Goal: Task Accomplishment & Management: Manage account settings

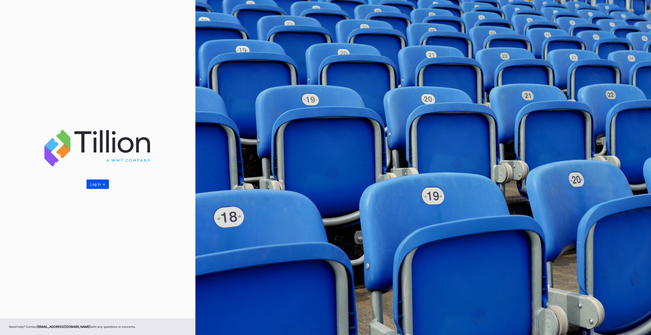
click at [98, 181] on button "Log In ->" at bounding box center [97, 184] width 22 height 9
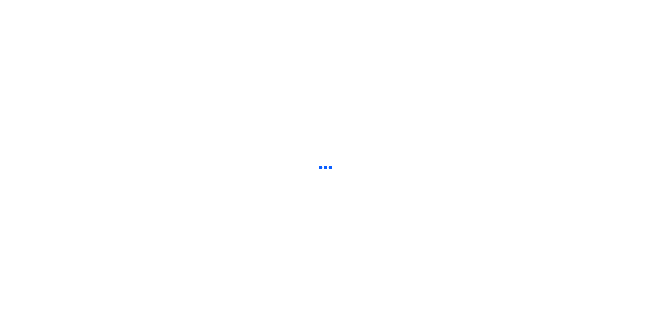
click at [97, 2] on html at bounding box center [325, 1] width 651 height 2
click at [390, 2] on html at bounding box center [325, 1] width 651 height 2
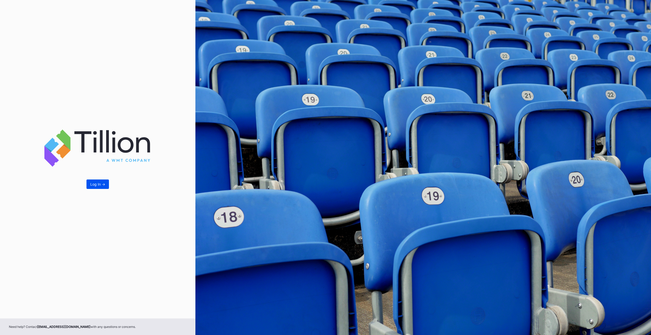
click at [100, 188] on button "Log In ->" at bounding box center [97, 184] width 22 height 9
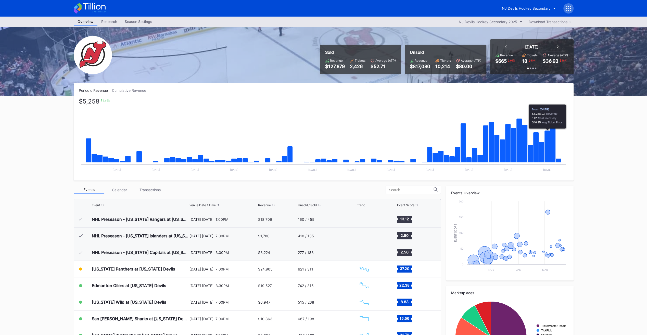
scroll to position [50, 0]
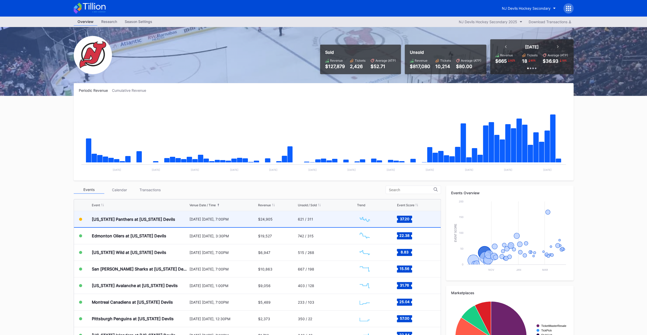
click at [343, 218] on div "621 / 311" at bounding box center [327, 219] width 58 height 16
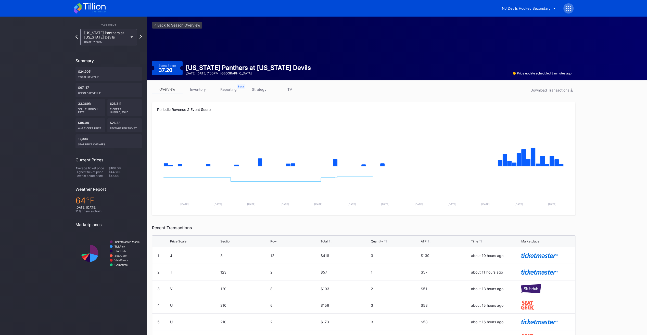
click at [203, 88] on link "inventory" at bounding box center [198, 89] width 31 height 8
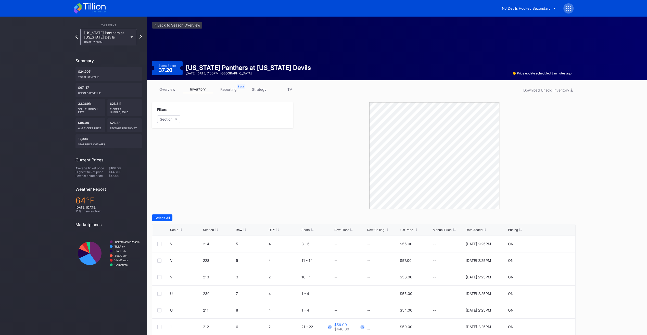
click at [409, 232] on div "Scale Section Row QTY Seats Row Floor Row Ceiling List Price Manual Price Date …" at bounding box center [363, 230] width 423 height 12
click at [409, 226] on div "Scale Section Row QTY Seats Row Floor Row Ceiling List Price Manual Price Date …" at bounding box center [363, 230] width 423 height 12
click at [408, 231] on div "List Price" at bounding box center [406, 230] width 13 height 4
click at [172, 90] on link "overview" at bounding box center [167, 89] width 31 height 8
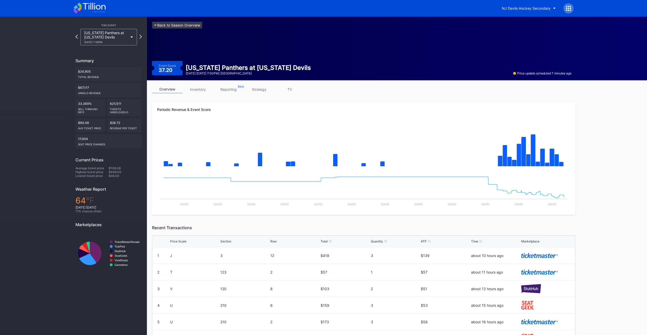
click at [163, 28] on link "<- Back to Season Overview" at bounding box center [177, 25] width 50 height 7
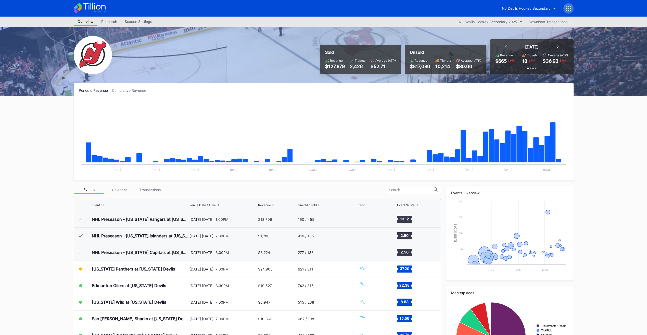
scroll to position [50, 0]
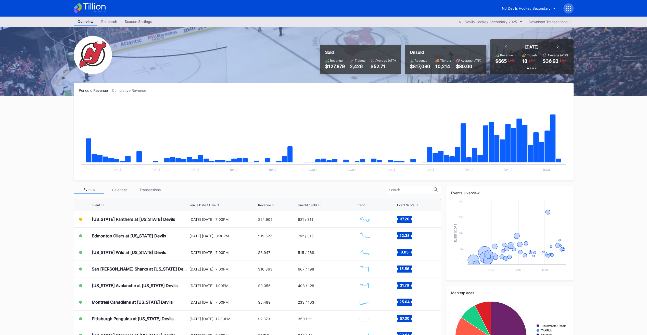
click at [567, 8] on icon at bounding box center [568, 8] width 5 height 5
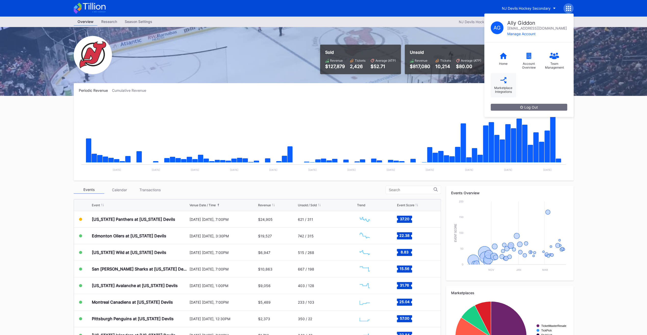
click at [502, 87] on div "Marketplace Integrations" at bounding box center [503, 90] width 20 height 8
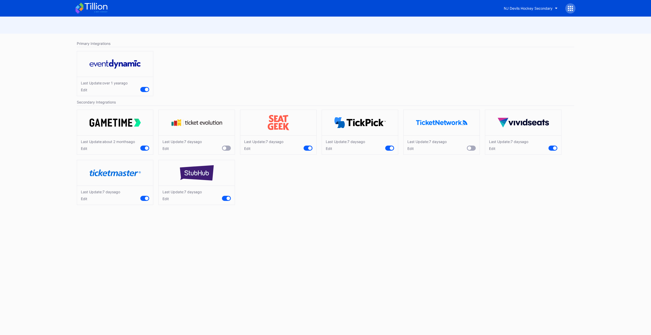
click at [87, 199] on div "Edit" at bounding box center [100, 199] width 39 height 4
click at [96, 9] on icon at bounding box center [95, 6] width 23 height 7
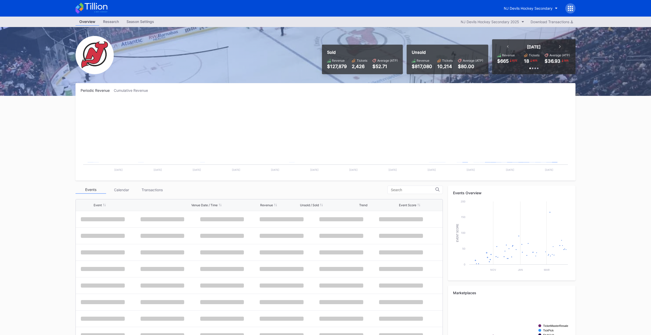
click at [96, 9] on icon at bounding box center [95, 6] width 23 height 7
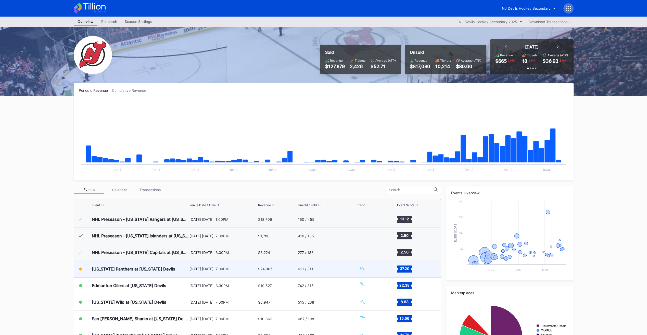
click at [134, 266] on div "[US_STATE] Panthers at [US_STATE] Devils" at bounding box center [133, 268] width 83 height 5
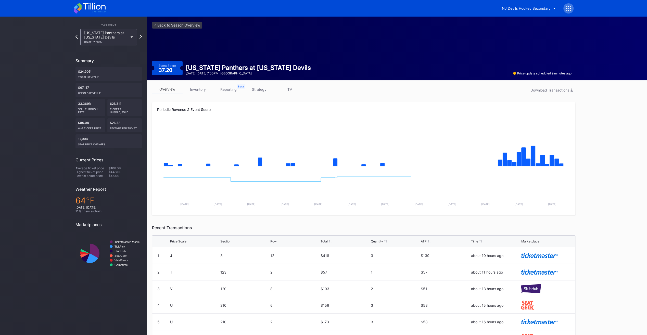
click at [201, 95] on div "overview inventory reporting strategy TV Download Transactions" at bounding box center [363, 90] width 423 height 10
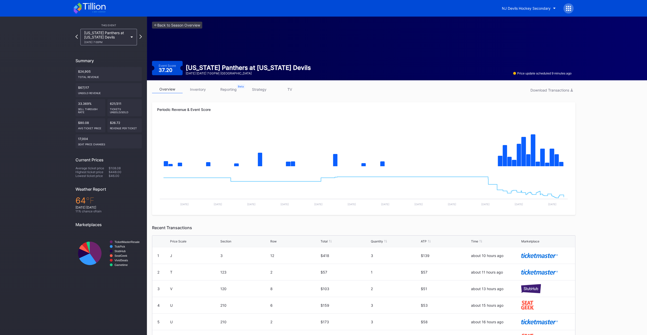
click at [199, 91] on link "inventory" at bounding box center [198, 89] width 31 height 8
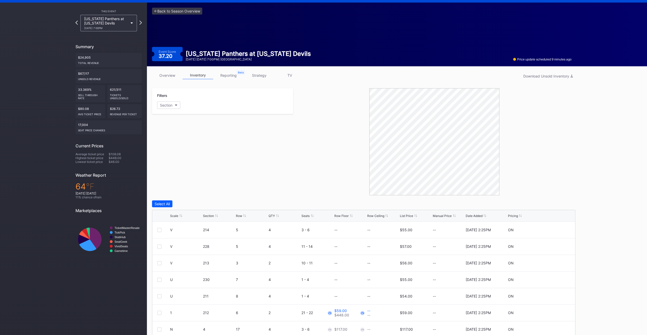
scroll to position [14, 0]
click at [406, 213] on div "Scale Section Row QTY Seats Row Floor Row Ceiling List Price Manual Price Date …" at bounding box center [363, 216] width 423 height 12
click at [406, 214] on div "List Price" at bounding box center [406, 216] width 13 height 4
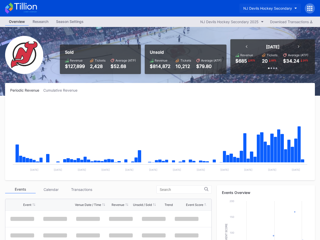
click at [292, 11] on button "NJ Devils Hockey Secondary" at bounding box center [270, 8] width 61 height 9
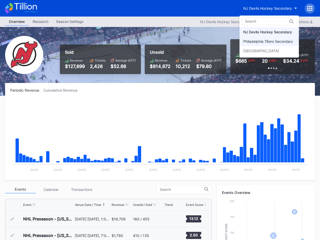
scroll to position [50, 0]
click at [277, 44] on div "Philadelphia 76ers Secondary" at bounding box center [269, 41] width 59 height 9
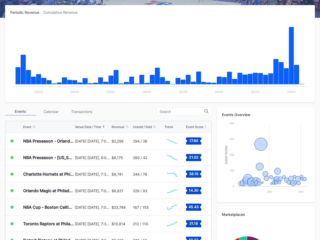
scroll to position [79, 0]
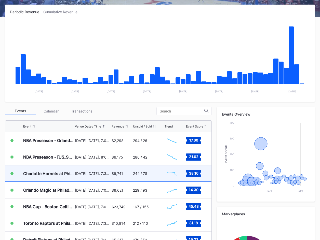
click at [129, 179] on div "$9,741" at bounding box center [122, 174] width 20 height 16
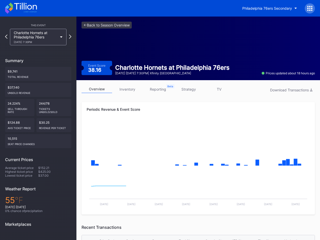
click at [121, 92] on link "inventory" at bounding box center [127, 89] width 31 height 8
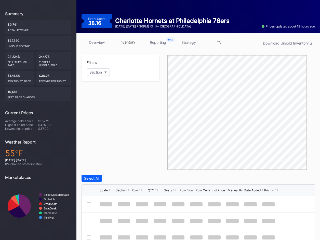
scroll to position [77, 0]
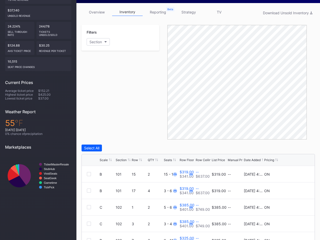
click at [219, 160] on div "List Price" at bounding box center [218, 160] width 13 height 4
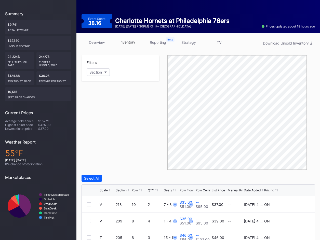
scroll to position [29, 0]
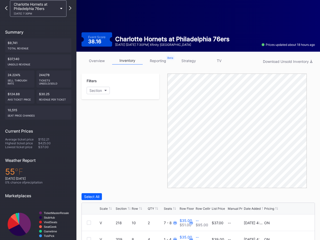
click at [188, 61] on link "strategy" at bounding box center [188, 61] width 31 height 8
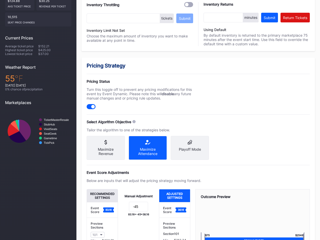
scroll to position [193, 0]
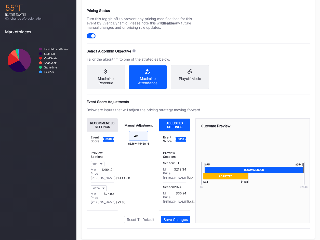
click at [144, 141] on input "-45" at bounding box center [138, 136] width 19 height 10
type input "-43"
click at [179, 224] on button "Save Changes" at bounding box center [175, 219] width 29 height 7
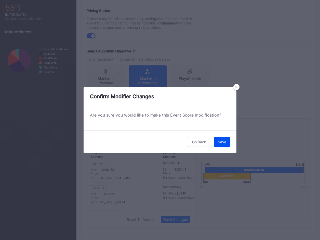
click at [221, 144] on button "Save" at bounding box center [222, 142] width 16 height 10
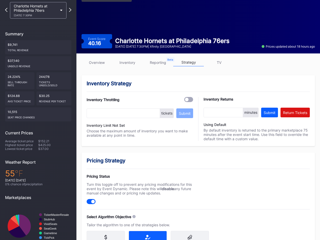
scroll to position [0, 0]
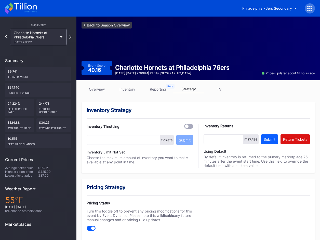
click at [105, 23] on link "<- Back to Season Overview" at bounding box center [107, 25] width 50 height 7
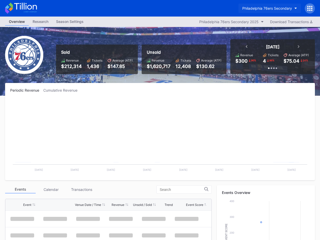
click at [266, 9] on div "Philadelphia 76ers Secondary" at bounding box center [268, 8] width 50 height 4
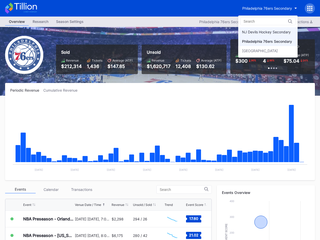
click at [261, 32] on div "NJ Devils Hockey Secondary" at bounding box center [266, 32] width 49 height 4
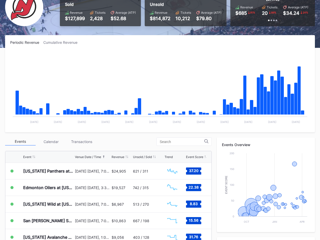
scroll to position [51, 0]
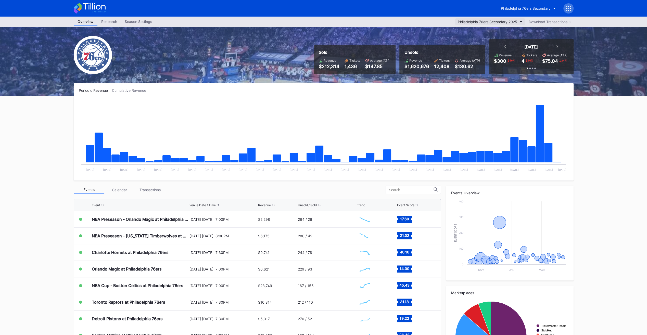
click at [474, 21] on div "Philadelphia 76ers Secondary 2025" at bounding box center [487, 22] width 59 height 4
drag, startPoint x: 478, startPoint y: 34, endPoint x: 519, endPoint y: 18, distance: 44.1
click at [519, 18] on div "Philadelphia 76ers Secondary 2024 Philadelphia 76ers Secondary 2025" at bounding box center [323, 167] width 647 height 335
drag, startPoint x: 519, startPoint y: 18, endPoint x: 504, endPoint y: 9, distance: 17.3
click at [504, 10] on div "Philadelphia 76ers Secondary" at bounding box center [526, 8] width 50 height 4
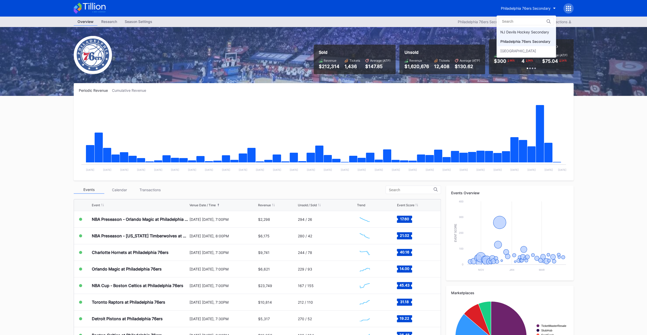
click at [517, 32] on div "NJ Devils Hockey Secondary" at bounding box center [524, 32] width 49 height 4
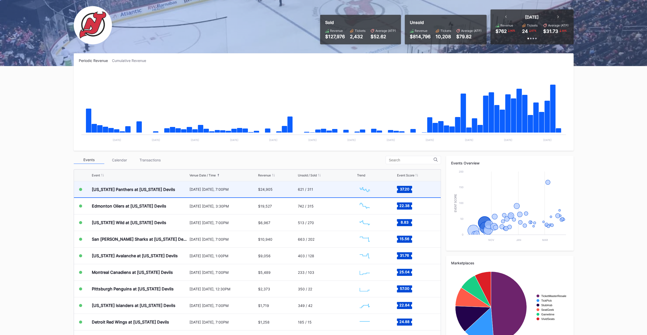
scroll to position [49, 0]
click at [337, 191] on div "621 / 311" at bounding box center [327, 190] width 58 height 16
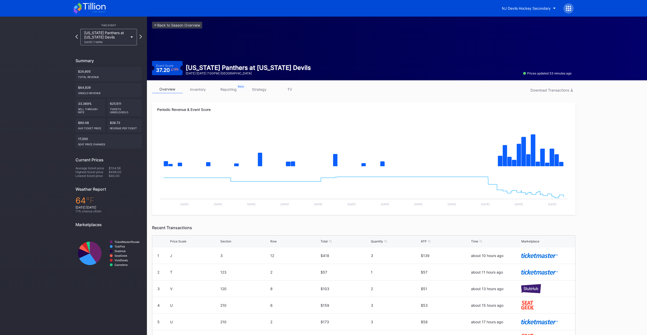
click at [199, 90] on link "inventory" at bounding box center [198, 89] width 31 height 8
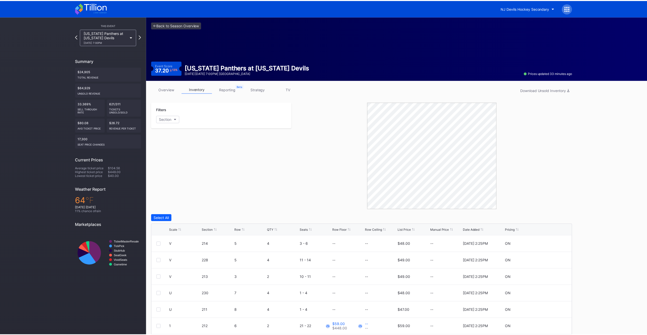
scroll to position [34, 0]
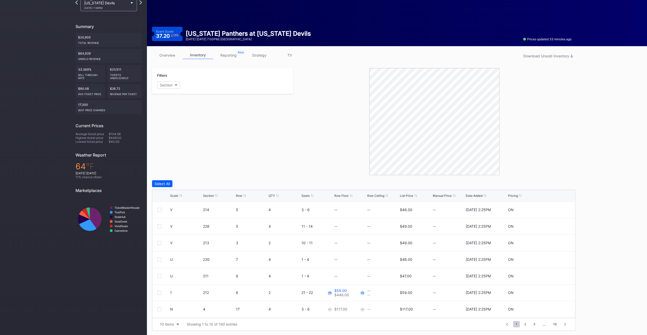
click at [406, 194] on div "List Price" at bounding box center [406, 196] width 13 height 4
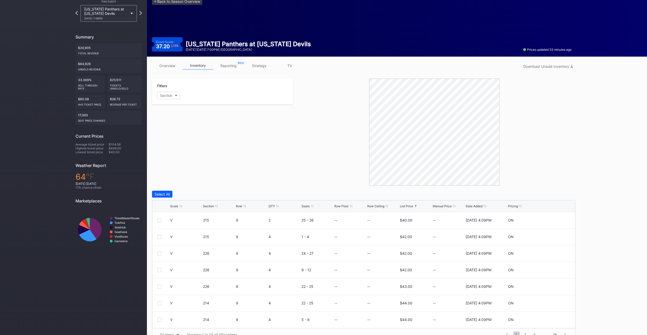
scroll to position [22, 0]
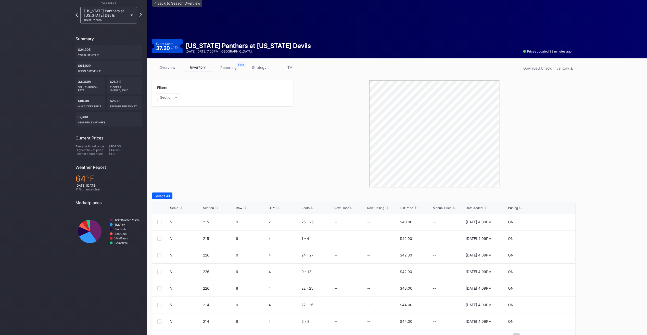
click at [264, 68] on link "strategy" at bounding box center [259, 68] width 31 height 8
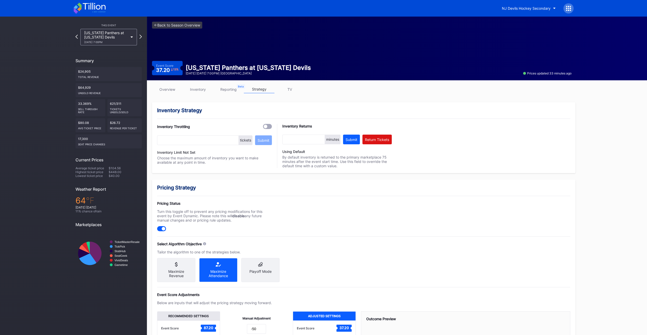
scroll to position [86, 0]
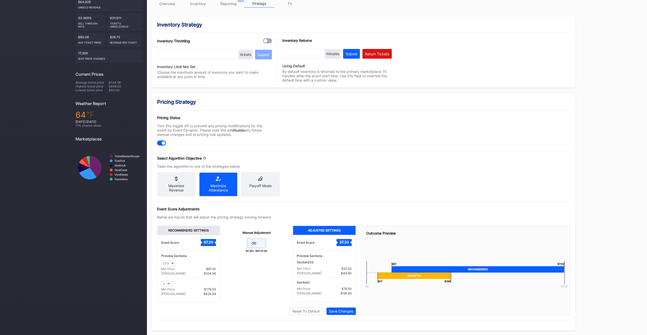
click at [258, 244] on input "-50" at bounding box center [256, 243] width 19 height 10
type input "-48"
click at [346, 314] on button "Save Changes" at bounding box center [340, 311] width 29 height 7
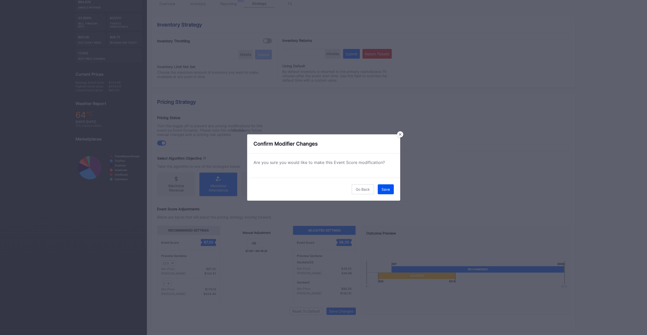
click at [387, 188] on div "Save" at bounding box center [386, 189] width 8 height 4
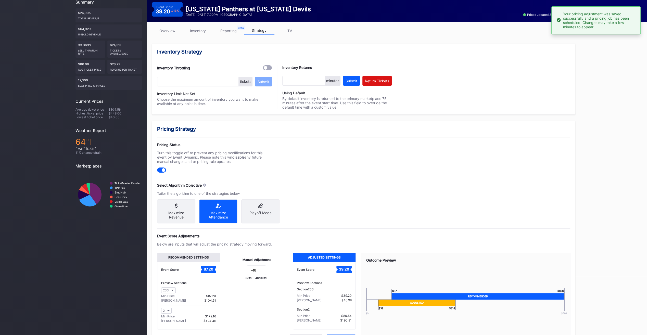
scroll to position [44, 0]
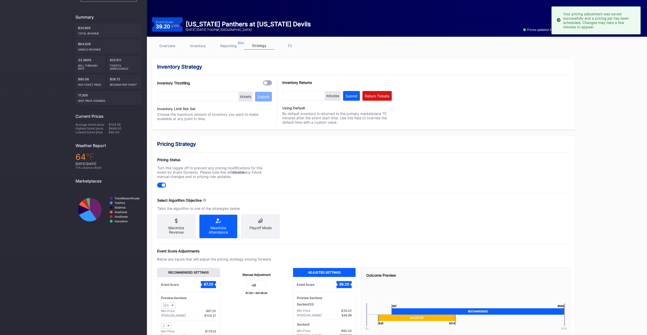
click at [199, 42] on link "inventory" at bounding box center [198, 46] width 31 height 8
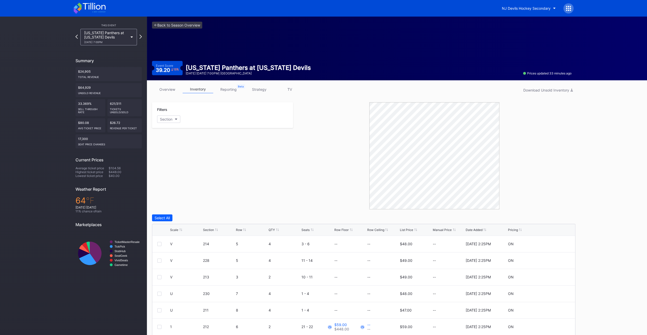
scroll to position [34, 0]
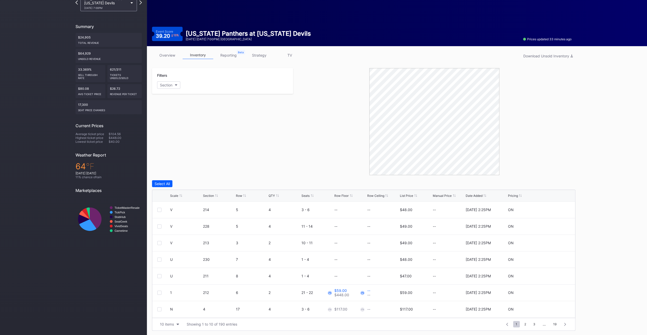
click at [405, 195] on div "List Price" at bounding box center [406, 196] width 13 height 4
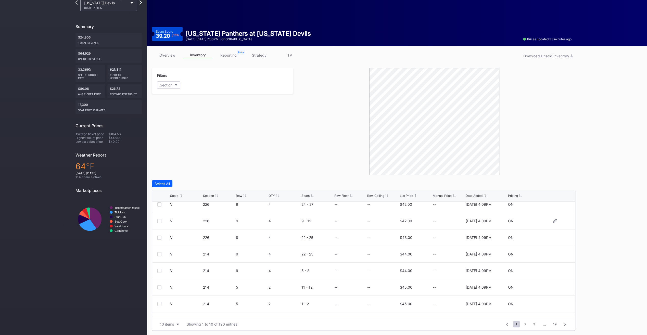
scroll to position [39, 0]
click at [256, 54] on link "strategy" at bounding box center [259, 55] width 31 height 8
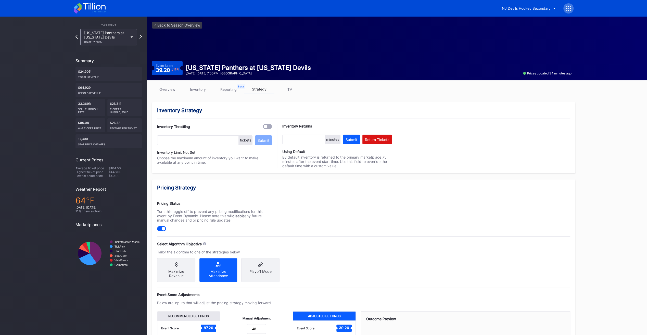
scroll to position [86, 0]
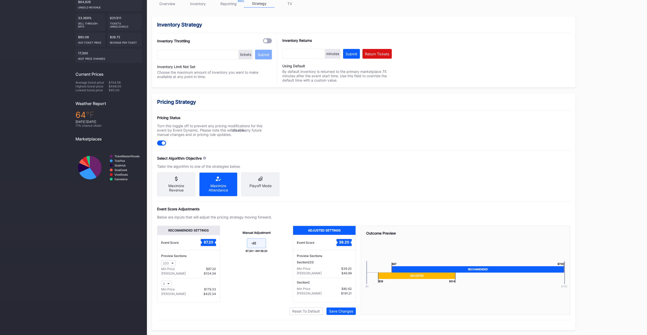
click at [262, 246] on input "-48" at bounding box center [256, 243] width 19 height 10
type input "-45"
click at [342, 309] on div "Save Changes" at bounding box center [341, 311] width 24 height 4
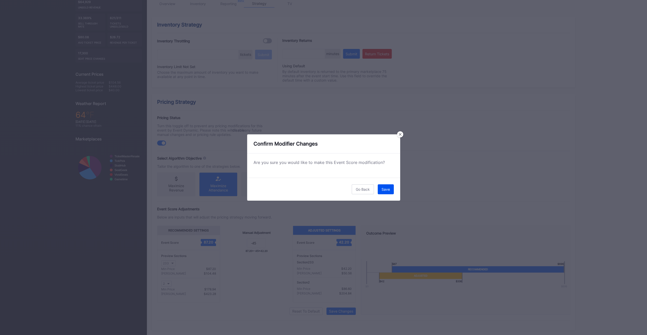
click at [384, 186] on button "Save" at bounding box center [386, 189] width 16 height 10
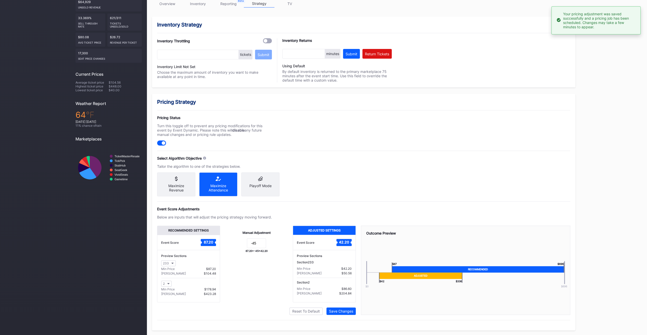
scroll to position [0, 0]
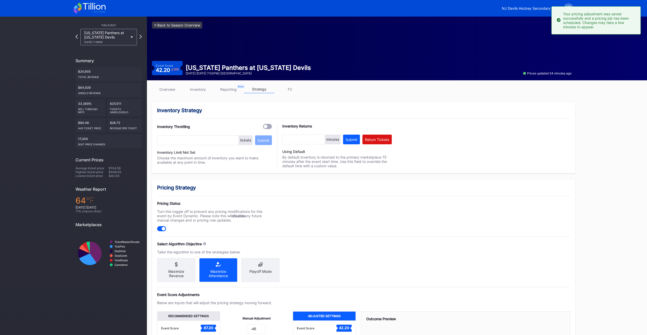
click at [179, 25] on link "<- Back to Season Overview" at bounding box center [177, 25] width 50 height 7
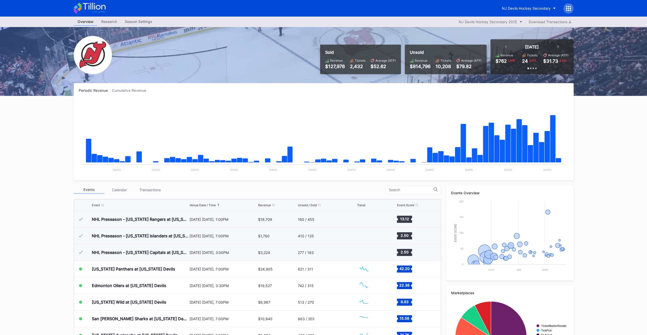
scroll to position [50, 0]
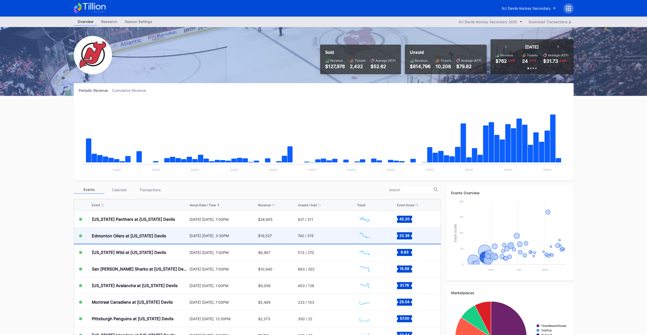
click at [286, 236] on div "$19,527" at bounding box center [277, 236] width 39 height 16
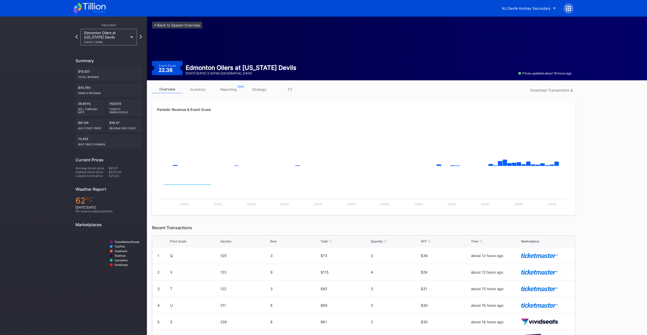
click at [200, 91] on link "inventory" at bounding box center [198, 89] width 31 height 8
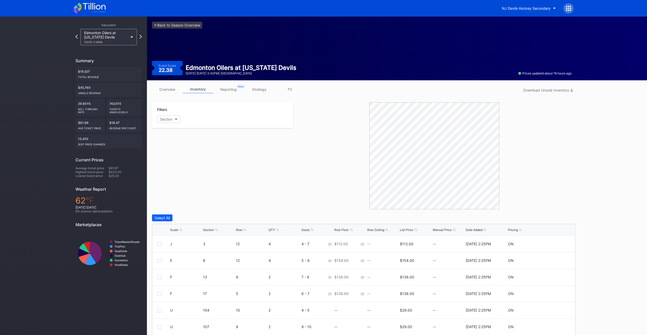
click at [406, 229] on div "List Price" at bounding box center [406, 230] width 13 height 4
click at [262, 88] on link "strategy" at bounding box center [259, 89] width 31 height 8
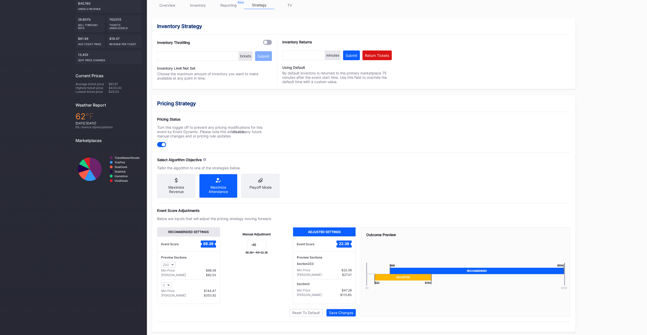
scroll to position [86, 0]
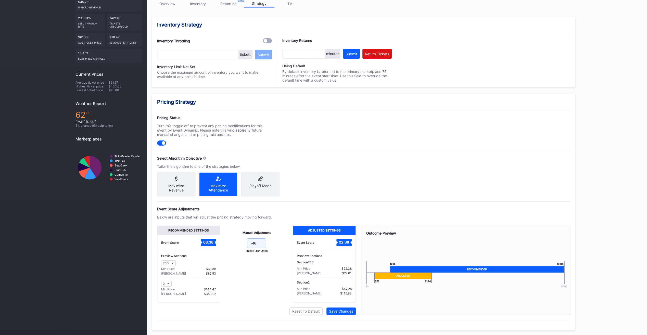
click at [260, 245] on input "-46" at bounding box center [256, 243] width 19 height 10
type input "-45"
click at [337, 310] on div "Save Changes" at bounding box center [341, 311] width 24 height 4
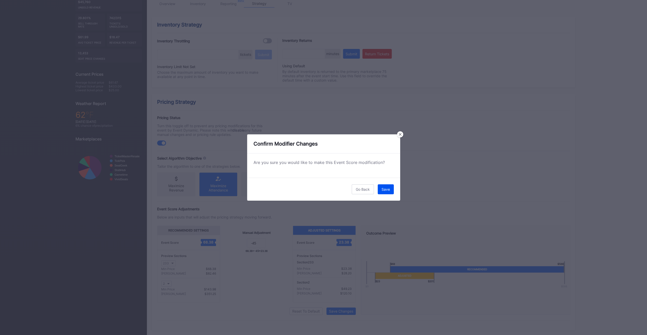
click at [387, 190] on div "Save" at bounding box center [386, 189] width 8 height 4
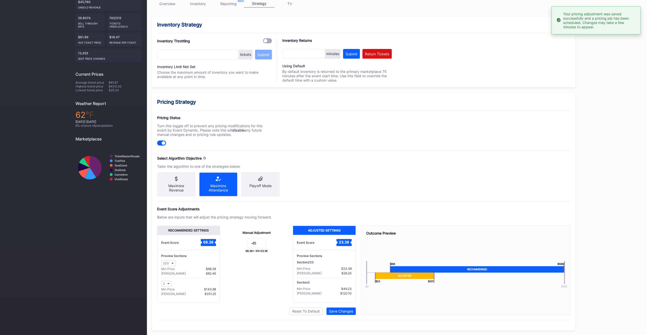
scroll to position [0, 0]
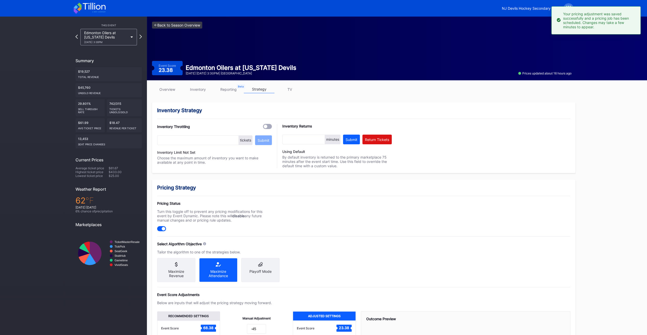
click at [185, 24] on link "<- Back to Season Overview" at bounding box center [177, 25] width 50 height 7
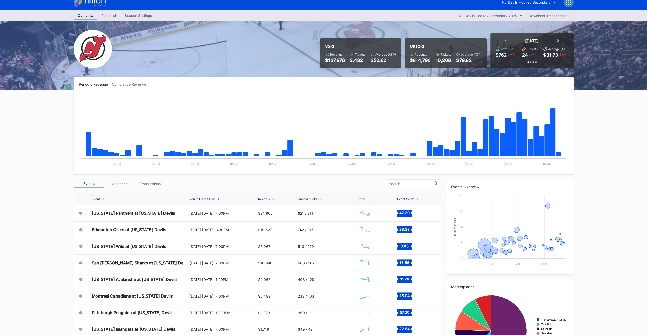
scroll to position [11, 0]
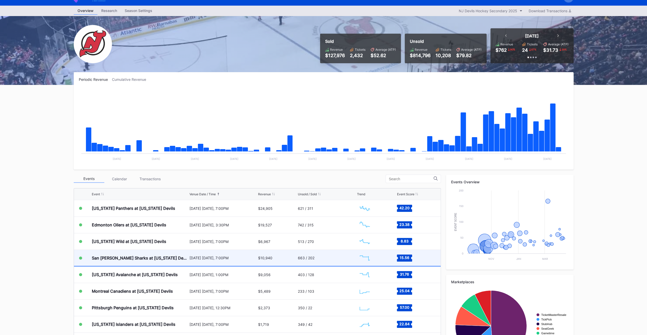
click at [274, 257] on div "$10,940" at bounding box center [277, 258] width 39 height 16
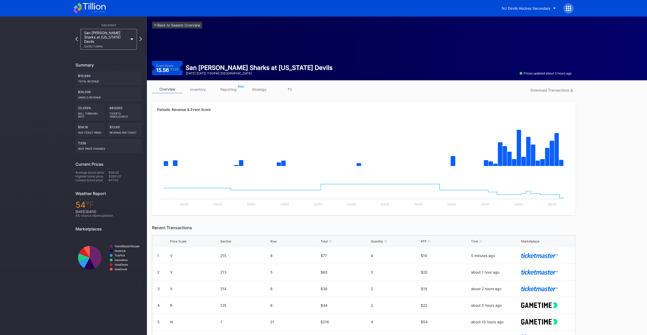
click at [202, 86] on link "inventory" at bounding box center [198, 89] width 31 height 8
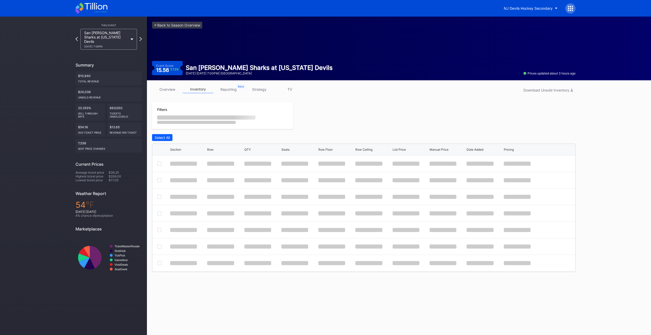
click at [203, 88] on link "inventory" at bounding box center [198, 89] width 31 height 8
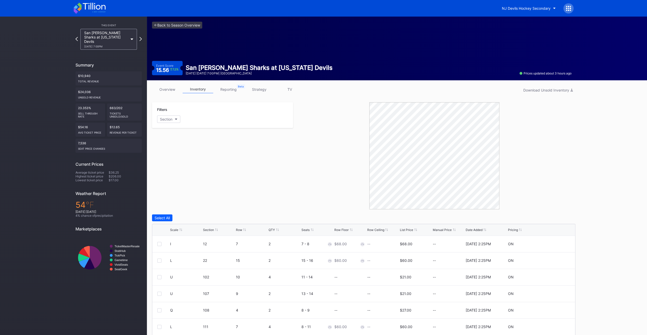
click at [409, 228] on div "List Price" at bounding box center [406, 230] width 13 height 4
click at [264, 91] on link "strategy" at bounding box center [259, 89] width 31 height 8
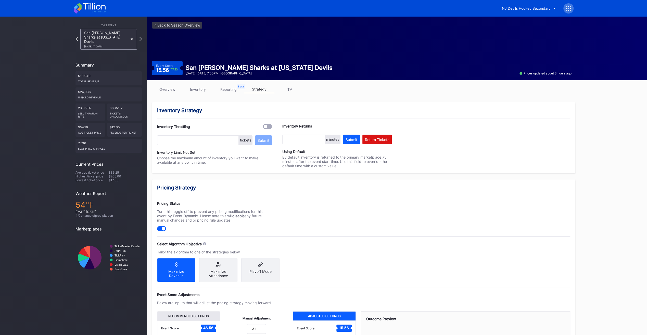
scroll to position [86, 0]
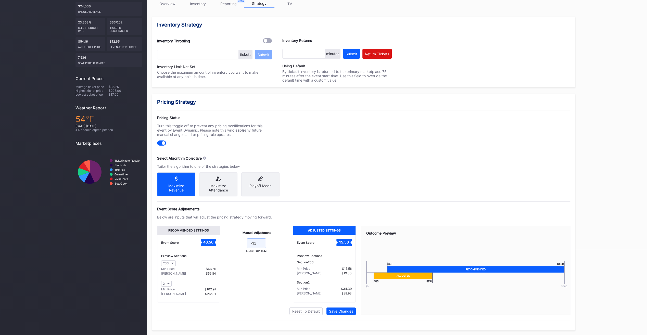
click at [259, 248] on input "-31" at bounding box center [256, 243] width 19 height 10
type input "-25"
click at [352, 312] on div "Save Changes" at bounding box center [341, 311] width 24 height 4
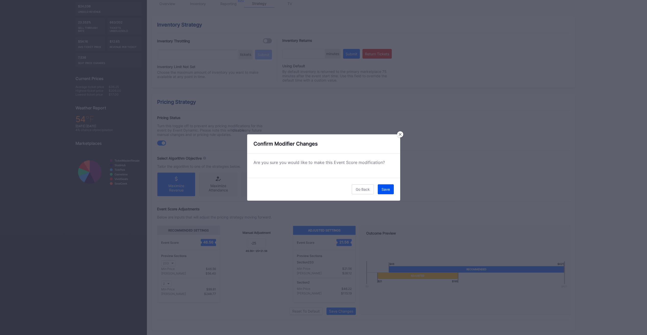
click at [383, 190] on div "Save" at bounding box center [386, 189] width 8 height 4
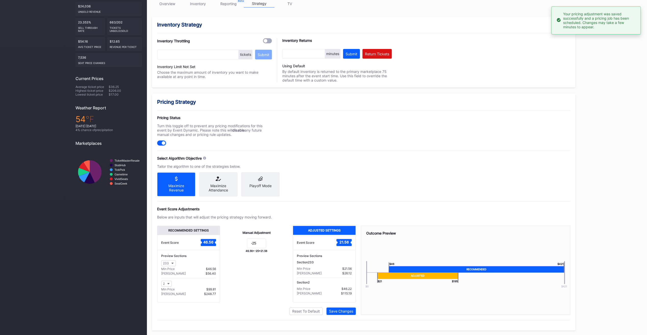
scroll to position [0, 0]
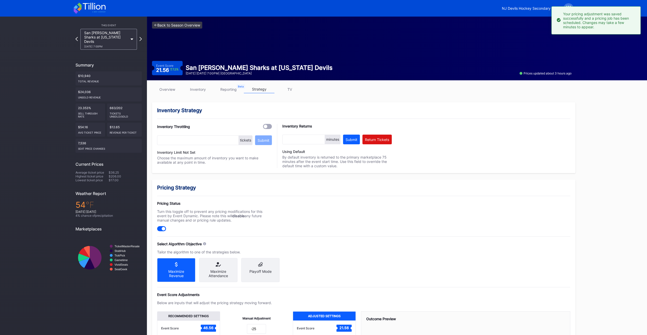
click at [186, 23] on link "<- Back to Season Overview" at bounding box center [177, 25] width 50 height 7
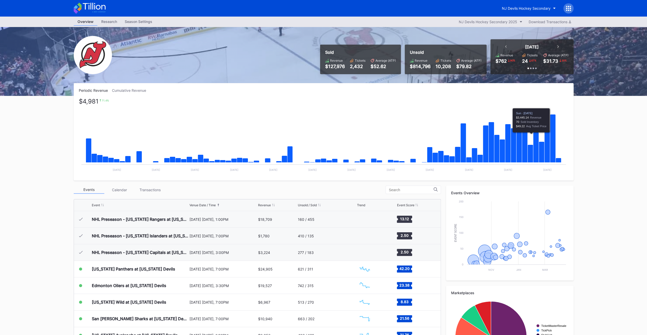
scroll to position [50, 0]
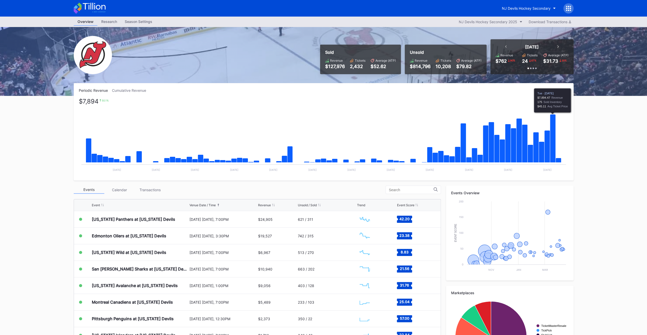
click at [551, 151] on icon "Chart title" at bounding box center [553, 139] width 6 height 48
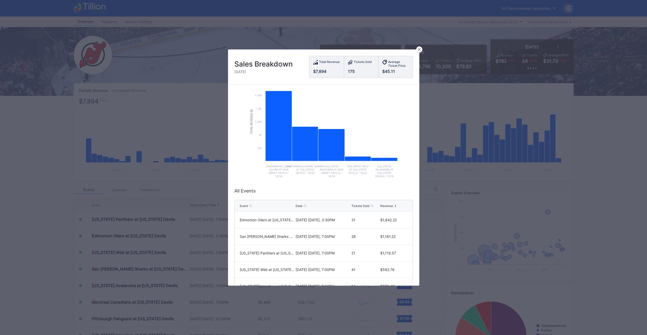
scroll to position [20, 0]
click at [420, 49] on icon at bounding box center [419, 49] width 3 height 3
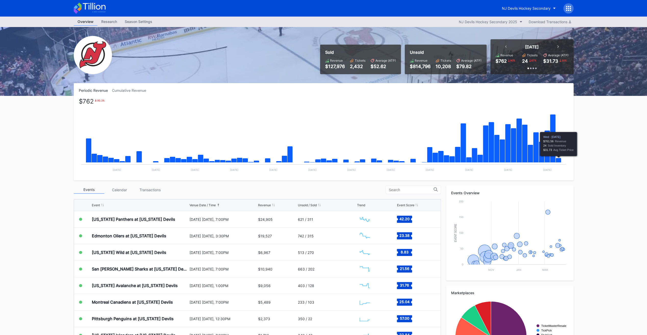
click at [560, 159] on icon "Chart title" at bounding box center [558, 160] width 6 height 5
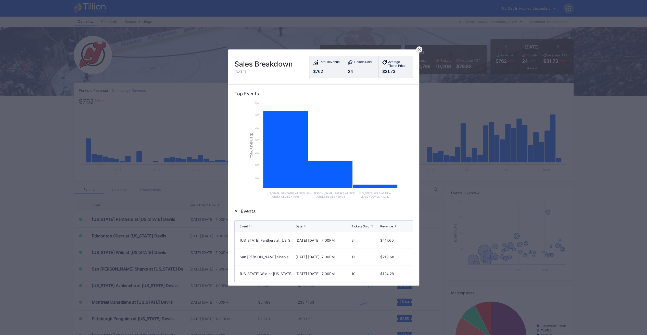
click at [418, 49] on icon at bounding box center [419, 49] width 3 height 3
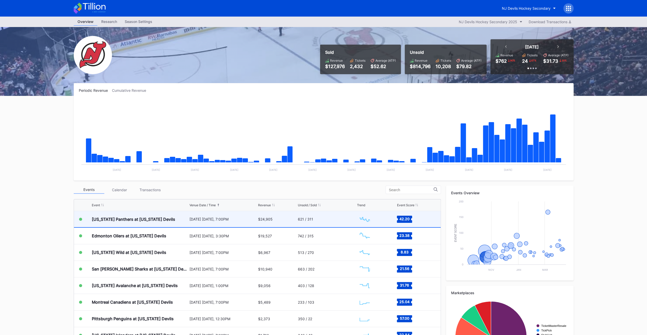
click at [311, 222] on div "621 / 311" at bounding box center [327, 219] width 58 height 16
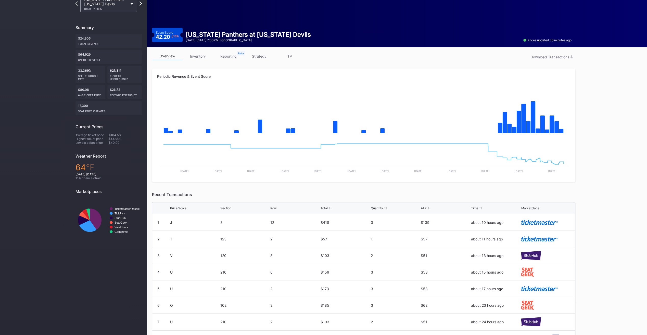
scroll to position [12, 0]
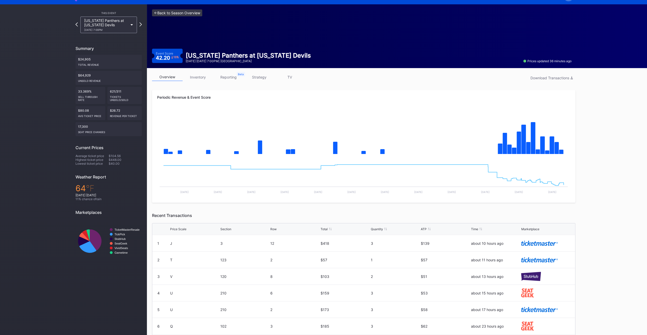
click at [169, 13] on link "<- Back to Season Overview" at bounding box center [177, 12] width 50 height 7
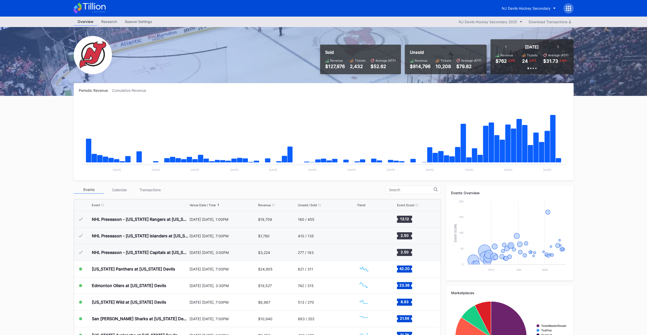
scroll to position [50, 0]
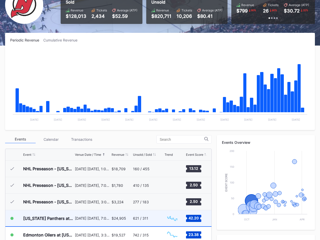
scroll to position [50, 0]
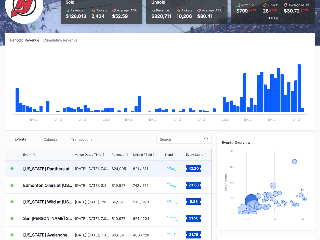
click at [82, 174] on div "[DATE] [DATE], 7:00PM" at bounding box center [92, 169] width 35 height 16
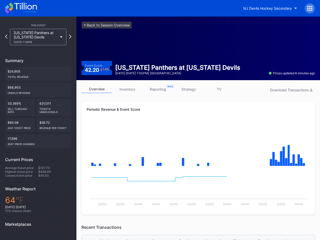
click at [123, 90] on link "inventory" at bounding box center [127, 89] width 31 height 8
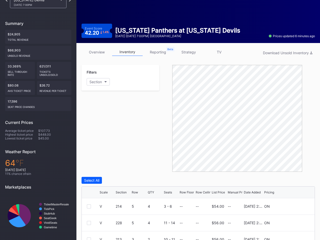
scroll to position [48, 0]
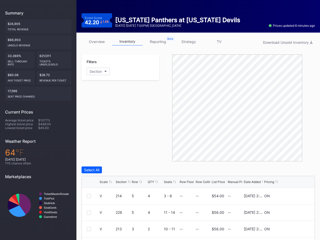
click at [216, 180] on div "List Price" at bounding box center [218, 182] width 13 height 4
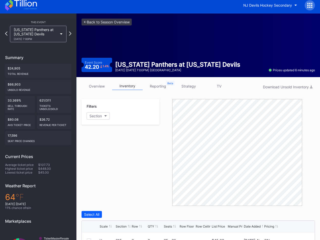
scroll to position [0, 0]
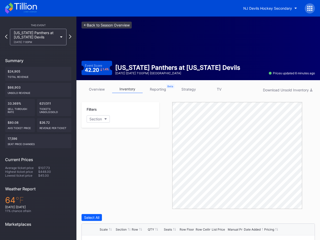
click at [103, 26] on link "<- Back to Season Overview" at bounding box center [107, 25] width 50 height 7
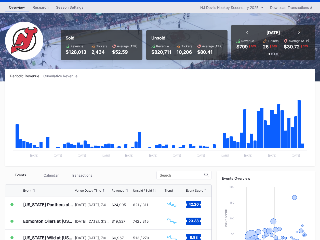
scroll to position [28, 0]
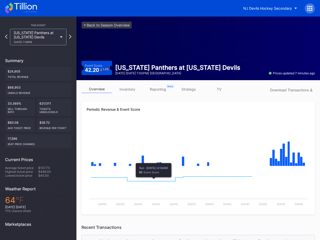
click at [121, 90] on link "inventory" at bounding box center [127, 89] width 31 height 8
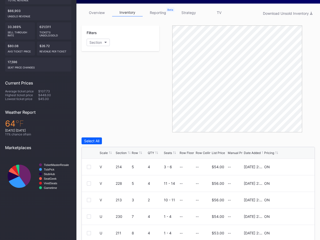
scroll to position [77, 0]
click at [217, 151] on div "List Price" at bounding box center [218, 153] width 13 height 4
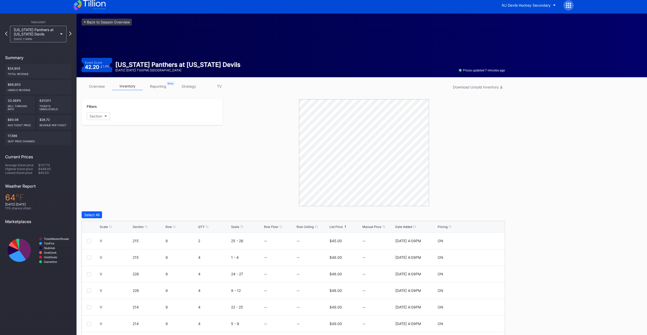
scroll to position [0, 0]
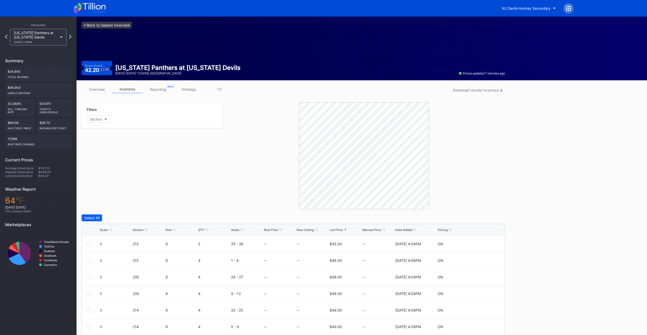
click at [106, 24] on link "<- Back to Season Overview" at bounding box center [107, 25] width 50 height 7
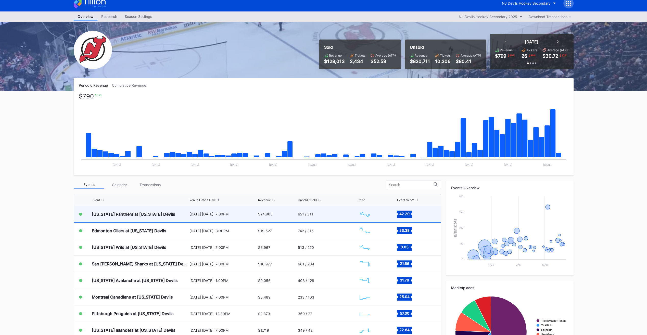
scroll to position [6, 0]
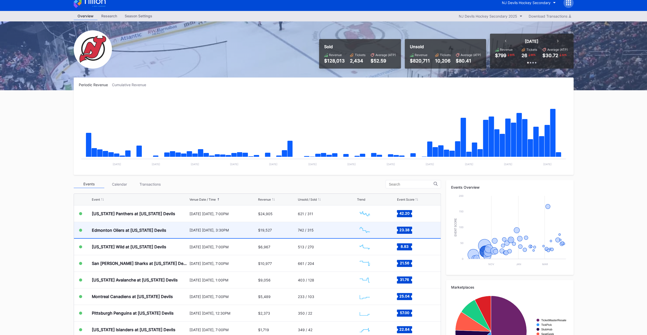
click at [268, 230] on div "$19,527" at bounding box center [265, 230] width 14 height 4
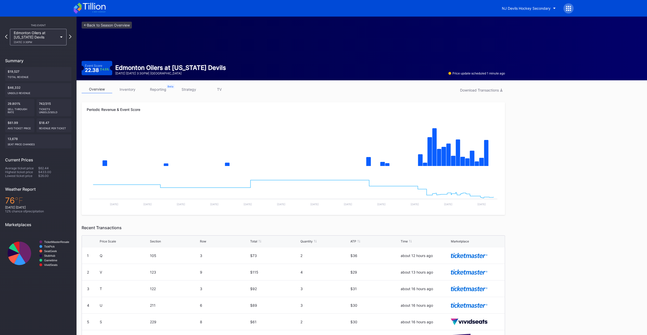
click at [135, 90] on link "inventory" at bounding box center [127, 89] width 31 height 8
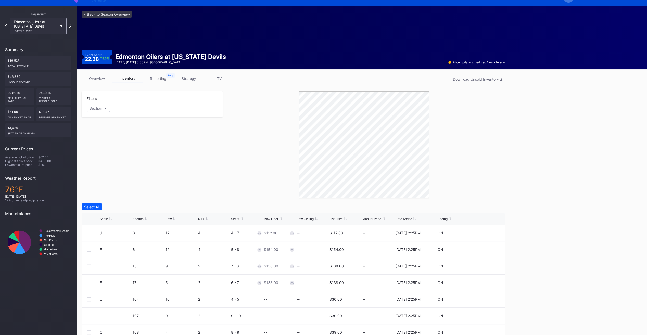
scroll to position [11, 0]
click at [320, 217] on div "List Price" at bounding box center [335, 219] width 13 height 4
click at [115, 14] on link "<- Back to Season Overview" at bounding box center [107, 13] width 50 height 7
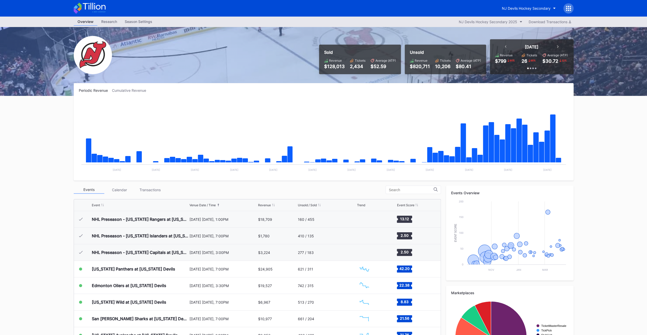
scroll to position [50, 0]
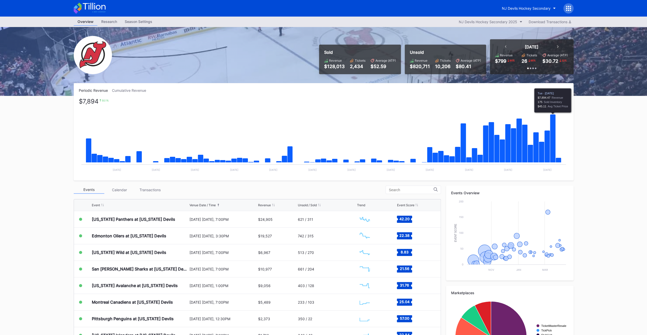
click at [320, 141] on icon "Chart title" at bounding box center [553, 139] width 6 height 48
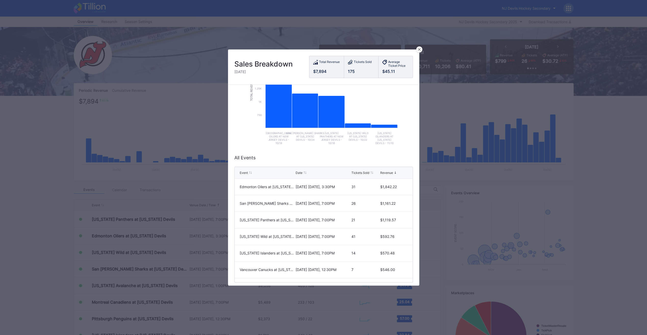
scroll to position [0, 0]
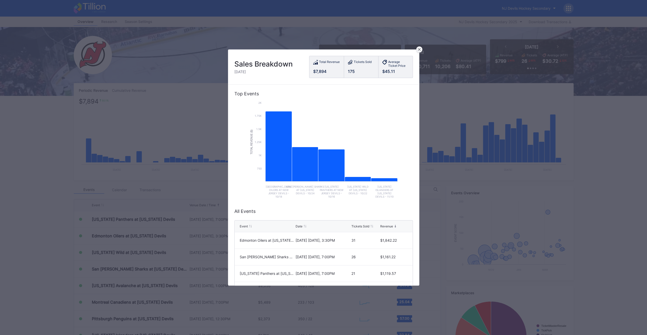
click at [320, 49] on icon at bounding box center [419, 49] width 3 height 3
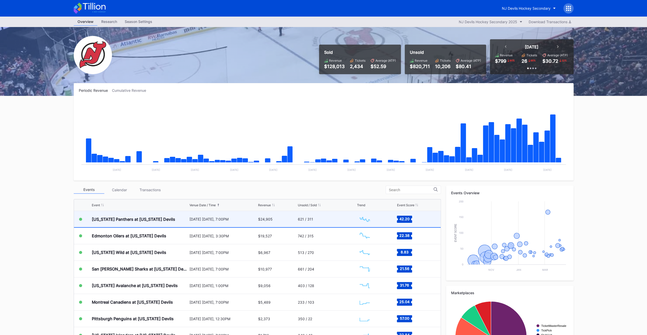
click at [280, 221] on div "$24,905" at bounding box center [277, 219] width 39 height 16
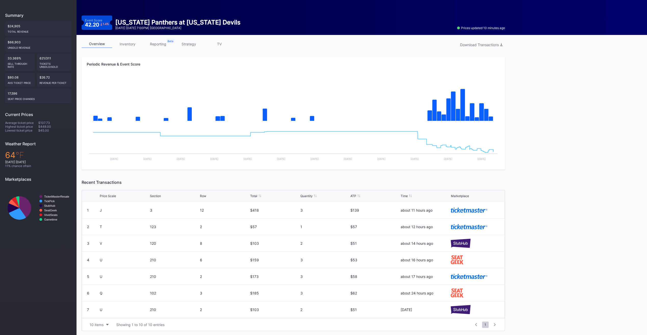
click at [134, 44] on link "inventory" at bounding box center [127, 44] width 31 height 8
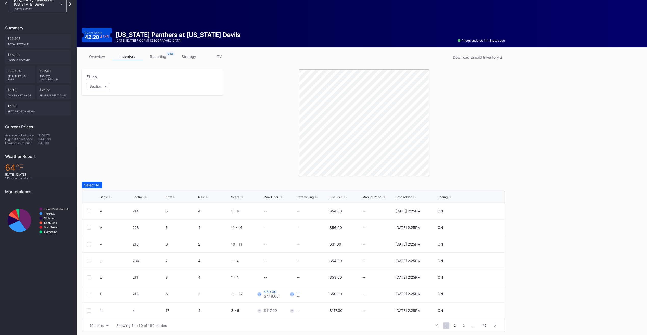
scroll to position [33, 0]
click at [106, 196] on div "Scale" at bounding box center [104, 197] width 8 height 4
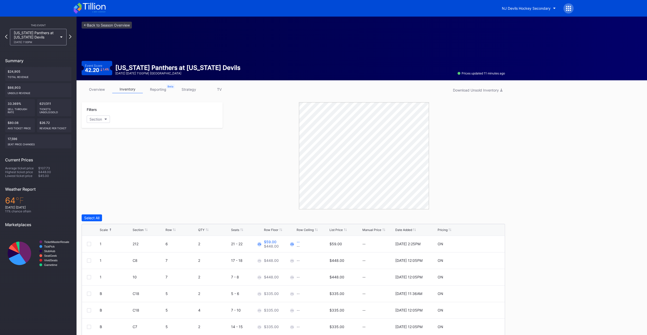
click at [113, 30] on div "<- Back to Season Overview Event Score 42.20 1.4 % Florida Panthers at New Jers…" at bounding box center [294, 49] width 434 height 64
click at [111, 25] on link "<- Back to Season Overview" at bounding box center [107, 25] width 50 height 7
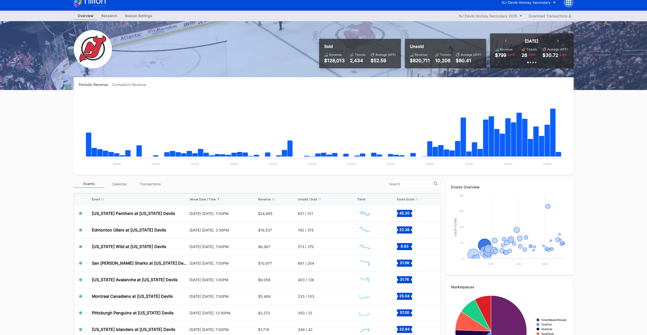
scroll to position [50, 0]
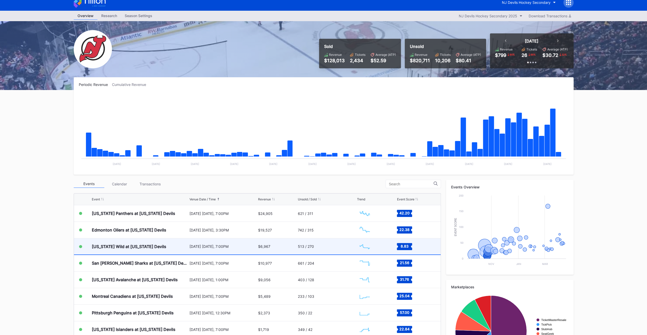
click at [149, 240] on div "[US_STATE] Wild at [US_STATE] Devils" at bounding box center [129, 246] width 74 height 5
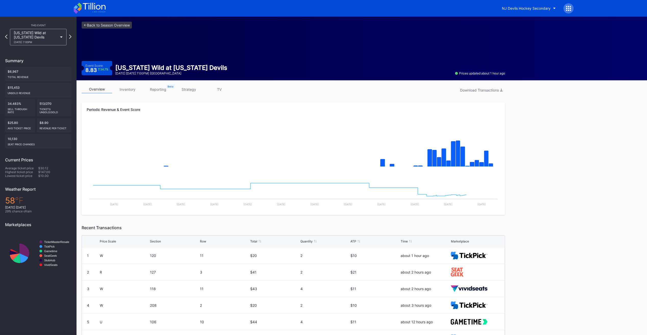
click at [129, 90] on link "inventory" at bounding box center [127, 89] width 31 height 8
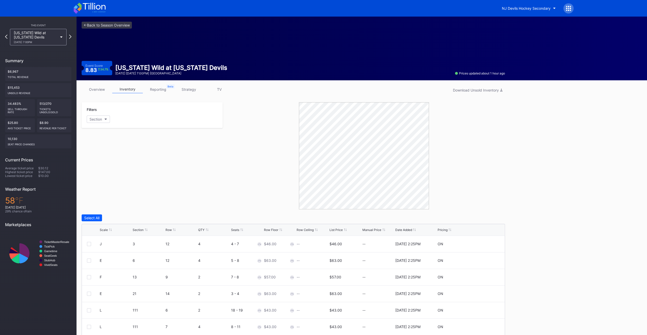
scroll to position [9, 0]
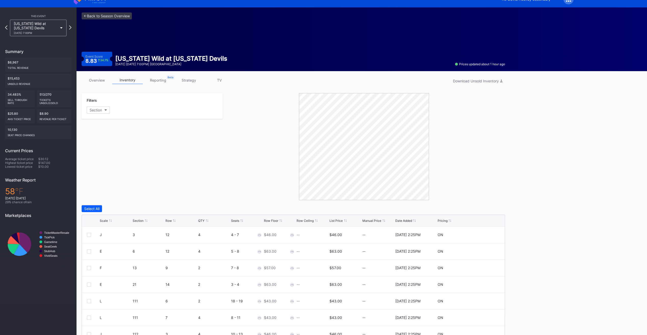
click at [320, 220] on div "List Price" at bounding box center [335, 221] width 13 height 4
click at [101, 18] on link "<- Back to Season Overview" at bounding box center [107, 15] width 50 height 7
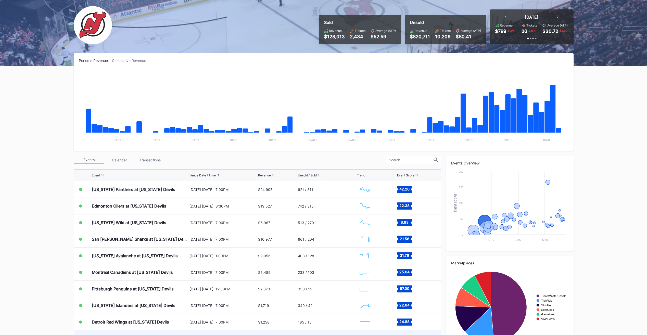
scroll to position [50, 0]
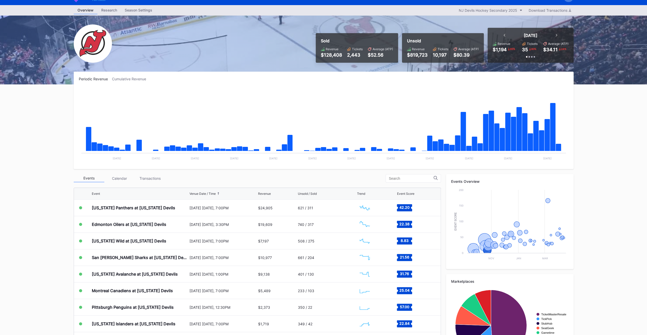
scroll to position [11, 0]
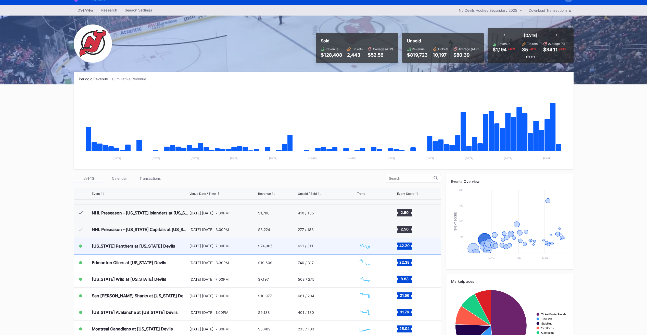
drag, startPoint x: 153, startPoint y: 246, endPoint x: 113, endPoint y: 245, distance: 39.5
click at [113, 245] on div "[US_STATE] Panthers at [US_STATE] Devils" at bounding box center [133, 246] width 83 height 5
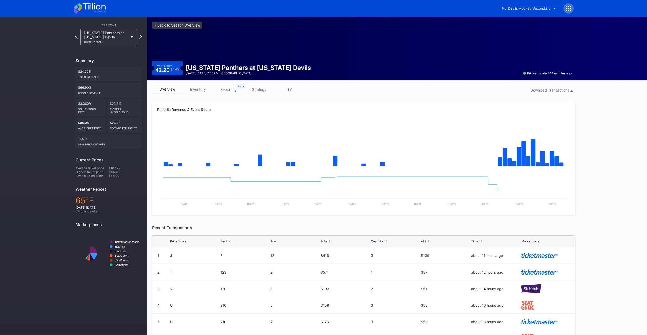
click at [194, 88] on link "inventory" at bounding box center [198, 89] width 31 height 8
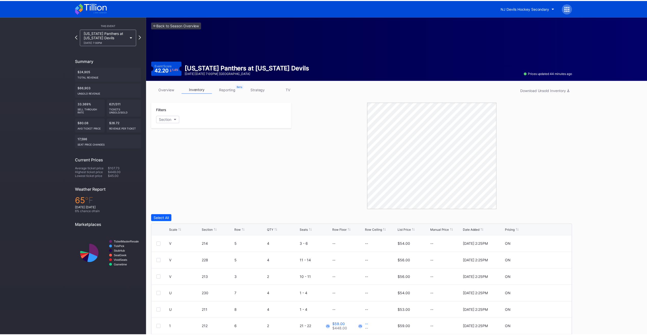
scroll to position [28, 0]
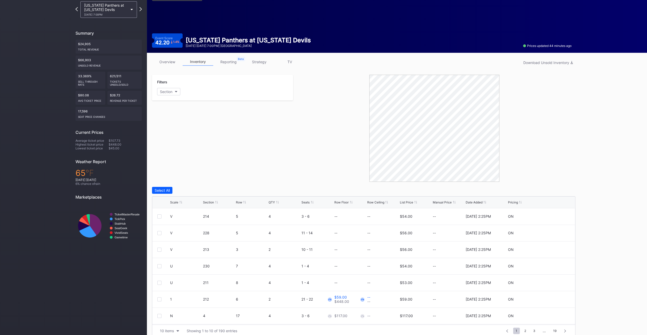
click at [404, 205] on div "Scale Section Row QTY Seats Row Floor Row Ceiling List Price Manual Price Date …" at bounding box center [363, 203] width 423 height 12
click at [404, 202] on div "List Price" at bounding box center [406, 202] width 13 height 4
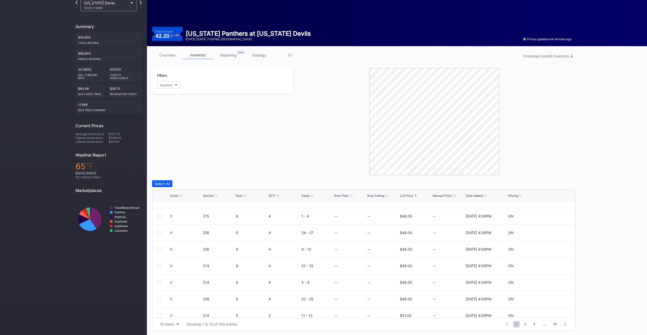
scroll to position [0, 0]
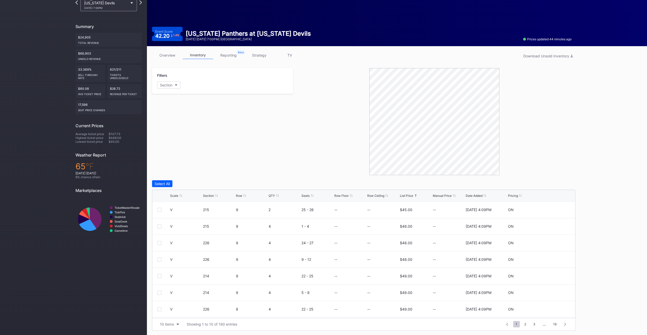
click at [170, 55] on link "overview" at bounding box center [167, 55] width 31 height 8
